Goal: Task Accomplishment & Management: Complete application form

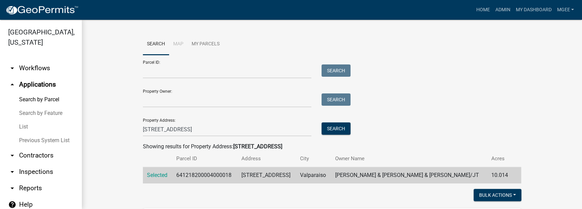
scroll to position [190, 0]
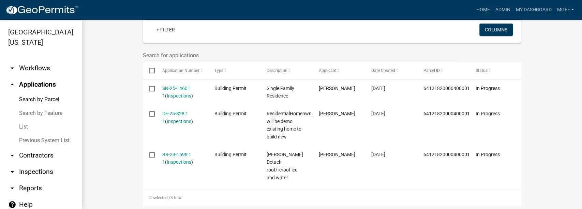
click at [35, 85] on link "arrow_drop_up Applications" at bounding box center [41, 84] width 82 height 16
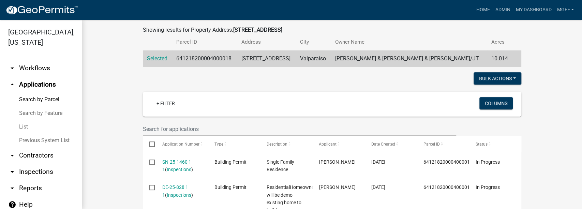
scroll to position [54, 0]
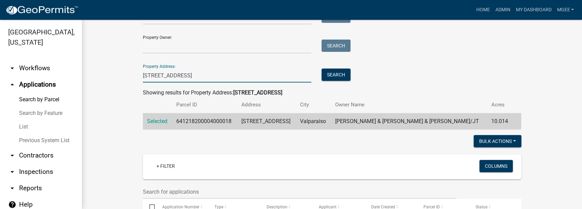
drag, startPoint x: 178, startPoint y: 72, endPoint x: 91, endPoint y: 63, distance: 87.3
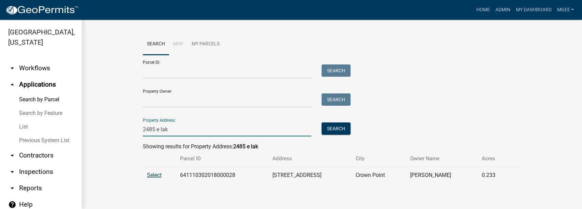
type input "2485 e lak"
click at [148, 175] on span "Select" at bounding box center [154, 175] width 15 height 6
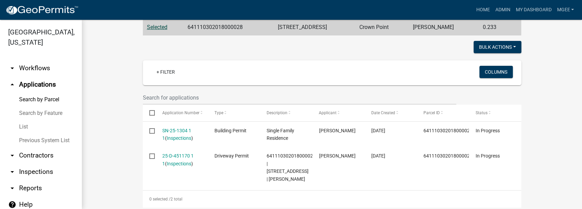
scroll to position [182, 0]
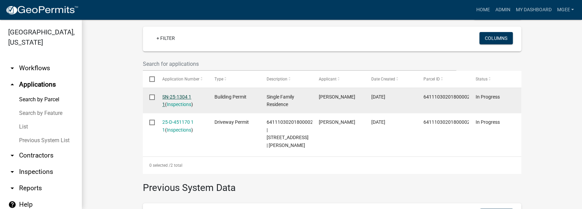
click at [174, 97] on link "SN-25-1304 1 1" at bounding box center [176, 100] width 29 height 13
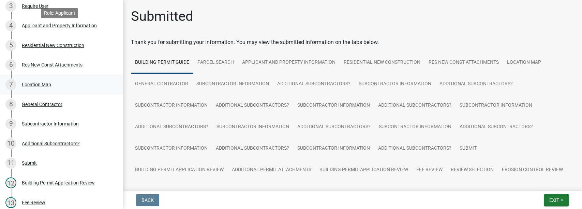
scroll to position [51, 0]
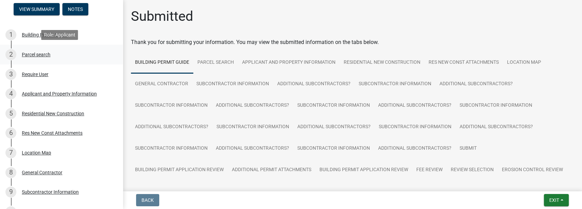
click at [42, 52] on div "Parcel search" at bounding box center [36, 54] width 29 height 5
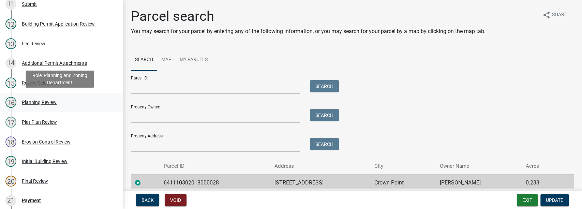
scroll to position [369, 0]
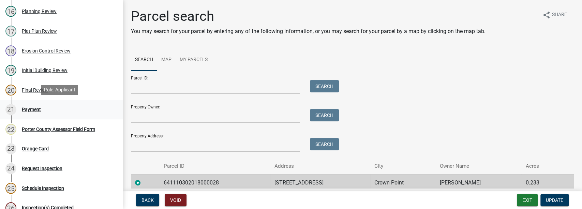
click at [35, 108] on div "Payment" at bounding box center [31, 109] width 19 height 5
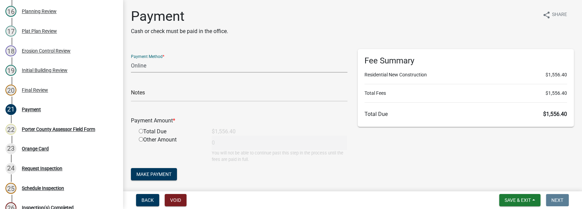
click at [148, 62] on select "Credit Card POS Check Cash Online" at bounding box center [239, 66] width 216 height 14
select select "1: 0"
click at [131, 59] on select "Credit Card POS Check Cash Online" at bounding box center [239, 66] width 216 height 14
click at [135, 100] on input "text" at bounding box center [239, 95] width 216 height 14
paste input "#14949, [PERSON_NAME] BUILDERS INC"
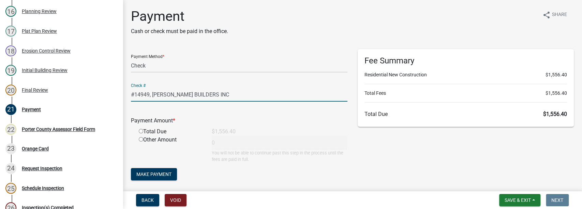
type input "#14949, [PERSON_NAME] BUILDERS INC"
click at [141, 131] on input "radio" at bounding box center [141, 131] width 4 height 4
radio input "true"
type input "1556.4"
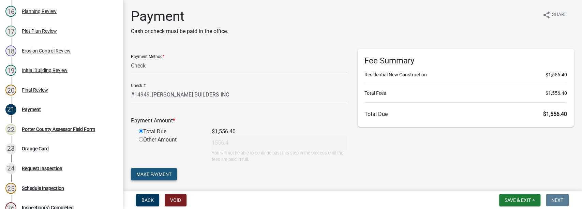
click at [156, 170] on button "Make Payment" at bounding box center [154, 174] width 46 height 12
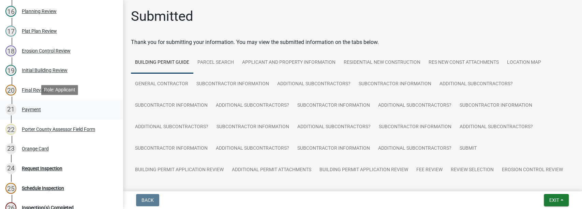
click at [39, 111] on div "Payment" at bounding box center [31, 109] width 19 height 5
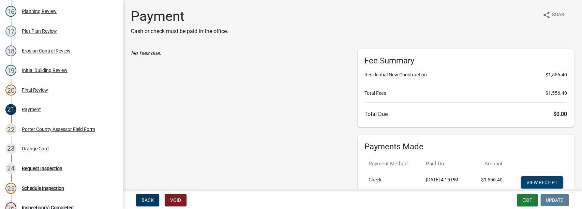
click at [537, 180] on link "View receipt" at bounding box center [542, 182] width 42 height 12
drag, startPoint x: 31, startPoint y: 147, endPoint x: 47, endPoint y: 140, distance: 17.7
click at [31, 148] on div "Orange Card" at bounding box center [35, 148] width 27 height 5
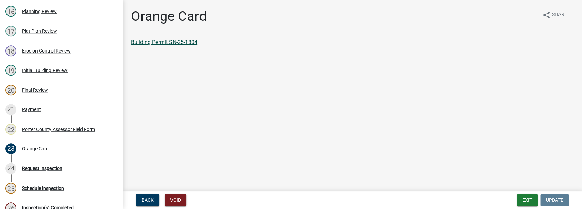
click at [176, 45] on link "Building Permit SN-25-1304" at bounding box center [164, 42] width 66 height 6
click at [522, 199] on button "Exit" at bounding box center [527, 200] width 21 height 12
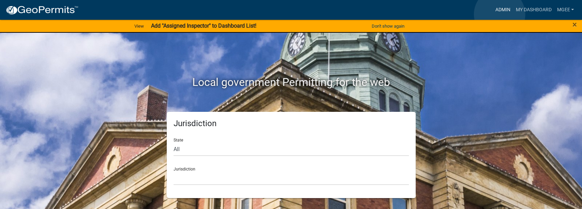
click at [500, 14] on link "Admin" at bounding box center [502, 9] width 20 height 13
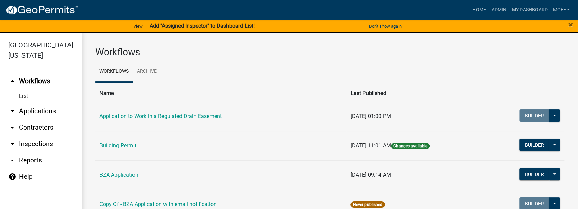
click at [33, 103] on link "arrow_drop_down Applications" at bounding box center [41, 111] width 82 height 16
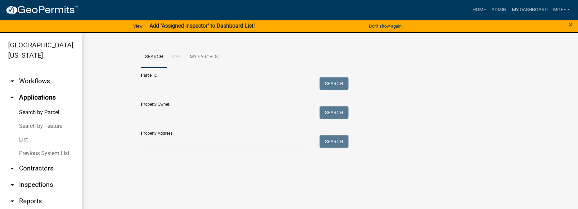
scroll to position [11, 0]
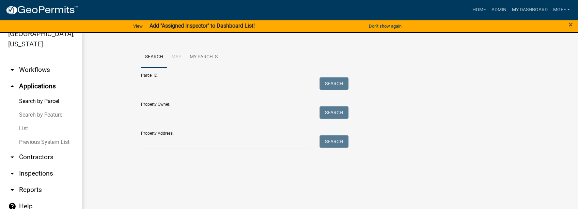
click at [0, 78] on link "arrow_drop_up Applications" at bounding box center [41, 86] width 82 height 16
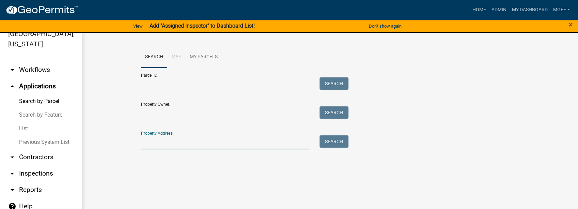
click at [147, 146] on input "Property Address:" at bounding box center [225, 142] width 169 height 14
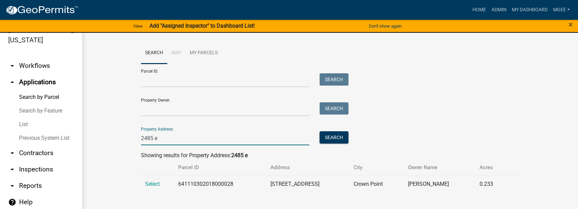
scroll to position [8, 0]
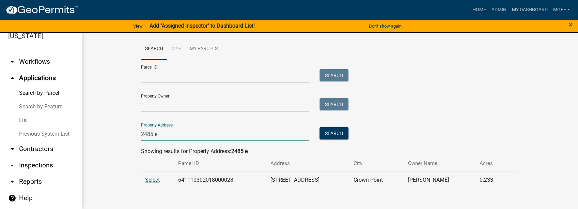
type input "2485 e"
click at [153, 179] on span "Select" at bounding box center [152, 180] width 15 height 6
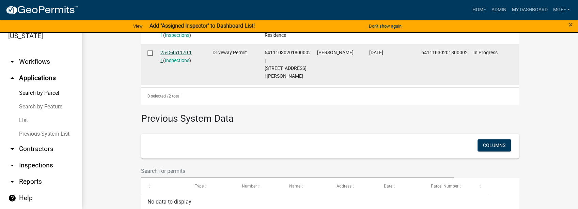
scroll to position [227, 0]
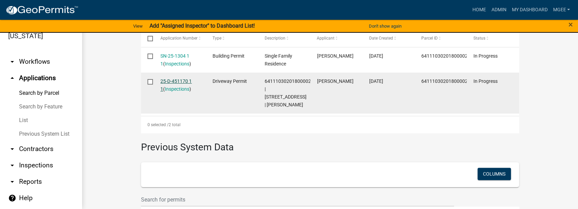
click at [172, 80] on link "25-D-451170 1 1" at bounding box center [176, 84] width 31 height 13
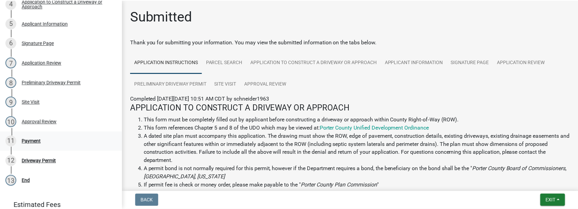
scroll to position [140, 0]
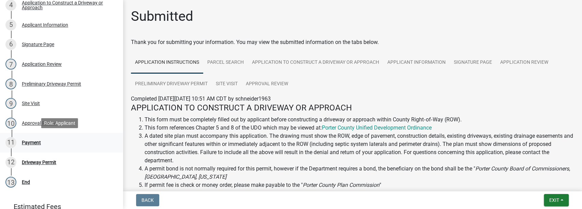
click at [26, 142] on div "Payment" at bounding box center [31, 142] width 19 height 5
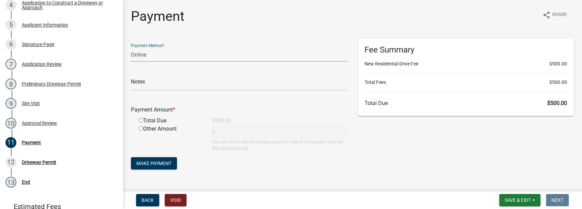
click at [145, 57] on select "Credit Card POS Check Cash Online" at bounding box center [239, 55] width 216 height 14
select select "1: 0"
click at [131, 48] on select "Credit Card POS Check Cash Online" at bounding box center [239, 55] width 216 height 14
click at [140, 80] on input "text" at bounding box center [239, 84] width 216 height 14
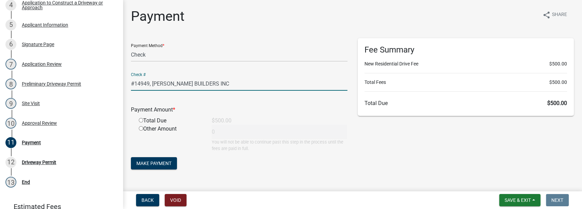
drag, startPoint x: 241, startPoint y: 82, endPoint x: 129, endPoint y: 86, distance: 112.5
click at [129, 86] on div "Payment Method * Credit Card POS Check Cash Online Check # #14949, [PERSON_NAME…" at bounding box center [239, 107] width 227 height 139
type input "#14949, [PERSON_NAME] BUILDERS INC"
click at [140, 122] on div "Total Due" at bounding box center [170, 121] width 73 height 8
click at [140, 121] on input "radio" at bounding box center [141, 120] width 4 height 4
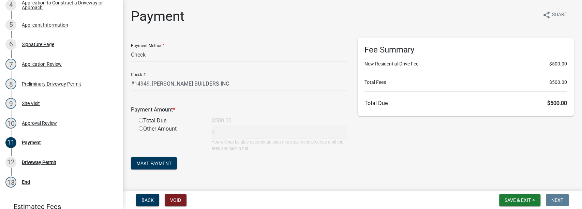
radio input "true"
type input "500"
click at [153, 160] on button "Make Payment" at bounding box center [154, 163] width 46 height 12
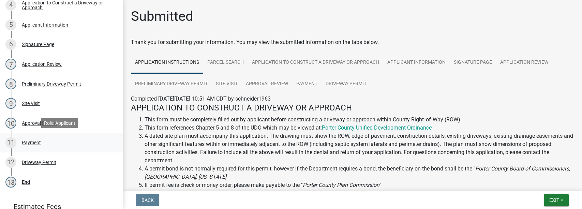
drag, startPoint x: 33, startPoint y: 140, endPoint x: 45, endPoint y: 135, distance: 12.8
click at [33, 140] on div "Payment" at bounding box center [31, 142] width 19 height 5
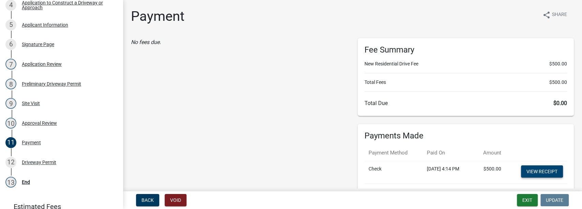
click at [524, 170] on link "View receipt" at bounding box center [542, 171] width 42 height 12
drag, startPoint x: 46, startPoint y: 160, endPoint x: 118, endPoint y: 139, distance: 75.6
click at [47, 160] on div "Driveway Permit" at bounding box center [39, 162] width 34 height 5
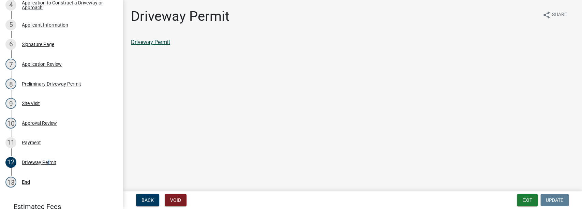
click at [165, 42] on link "Driveway Permit" at bounding box center [150, 42] width 39 height 6
click at [523, 201] on button "Exit" at bounding box center [527, 200] width 21 height 12
